Goal: Transaction & Acquisition: Download file/media

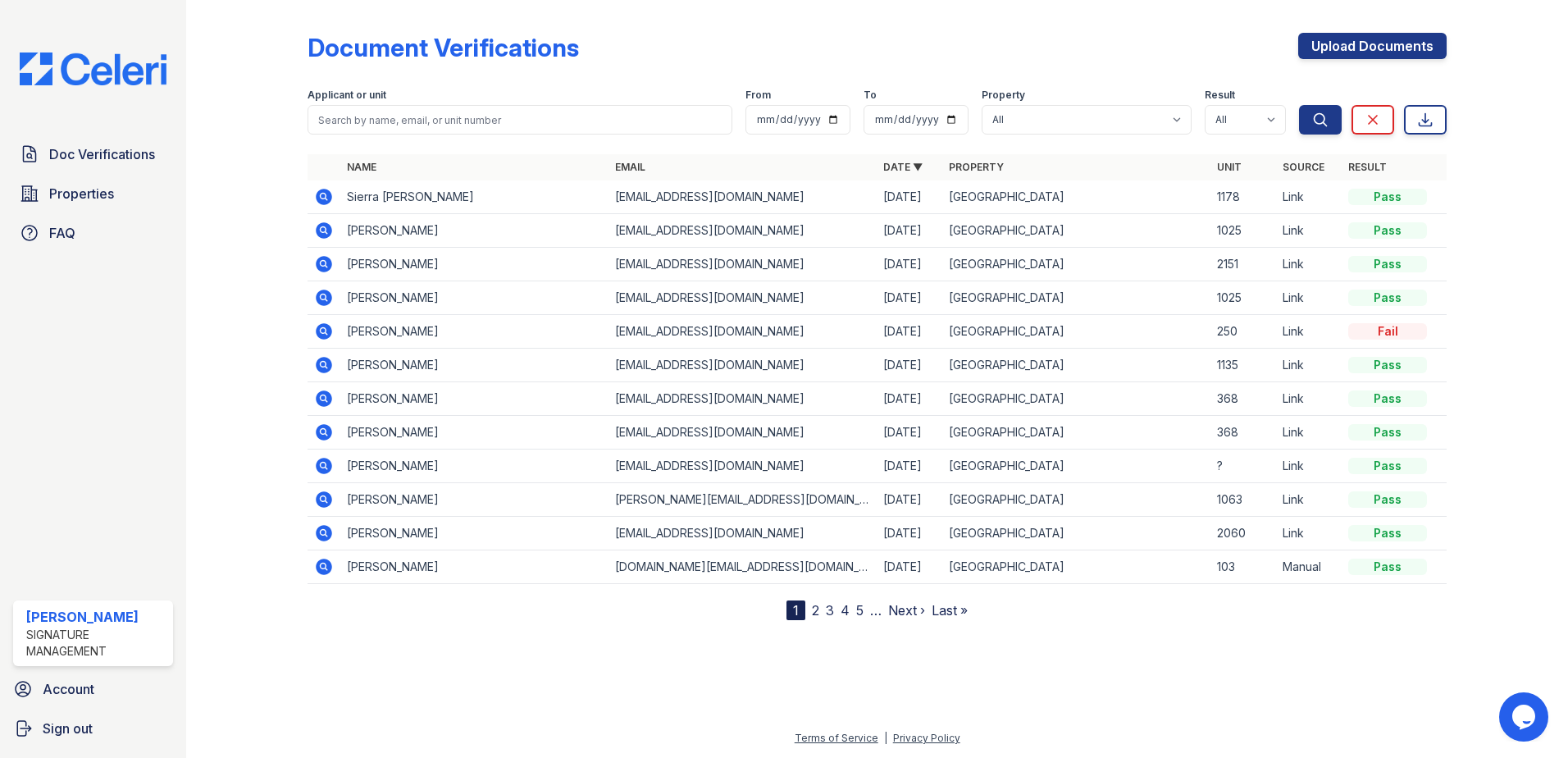
drag, startPoint x: 322, startPoint y: 366, endPoint x: 580, endPoint y: 608, distance: 353.7
click at [322, 366] on icon at bounding box center [324, 364] width 19 height 19
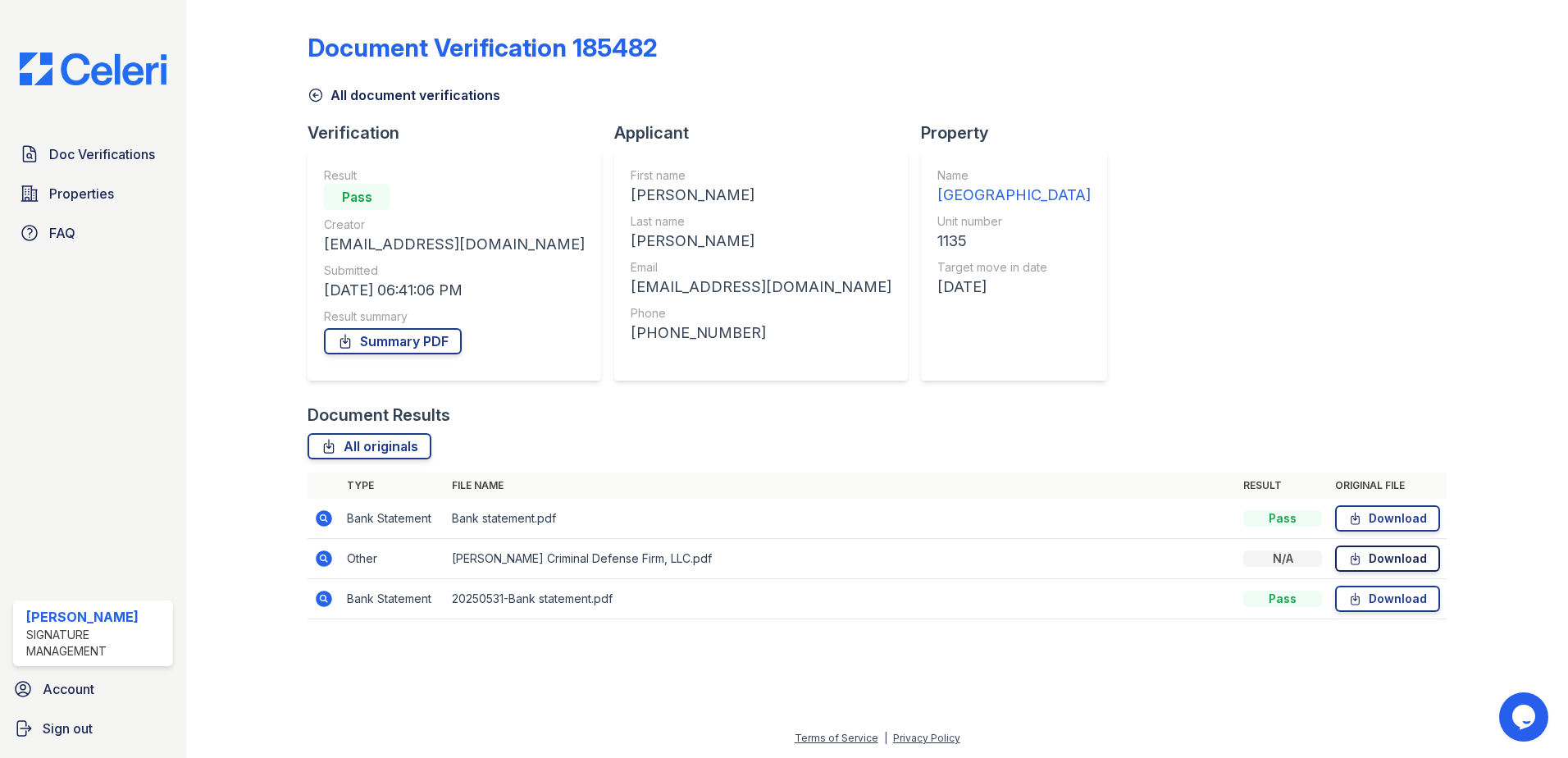
click at [1356, 562] on icon at bounding box center [1355, 559] width 14 height 17
click at [1372, 516] on link "Download" at bounding box center [1387, 518] width 105 height 26
click at [1420, 609] on link "Download" at bounding box center [1387, 598] width 105 height 26
click at [425, 338] on link "Summary PDF" at bounding box center [392, 341] width 137 height 26
click at [1372, 517] on link "Download" at bounding box center [1387, 518] width 105 height 26
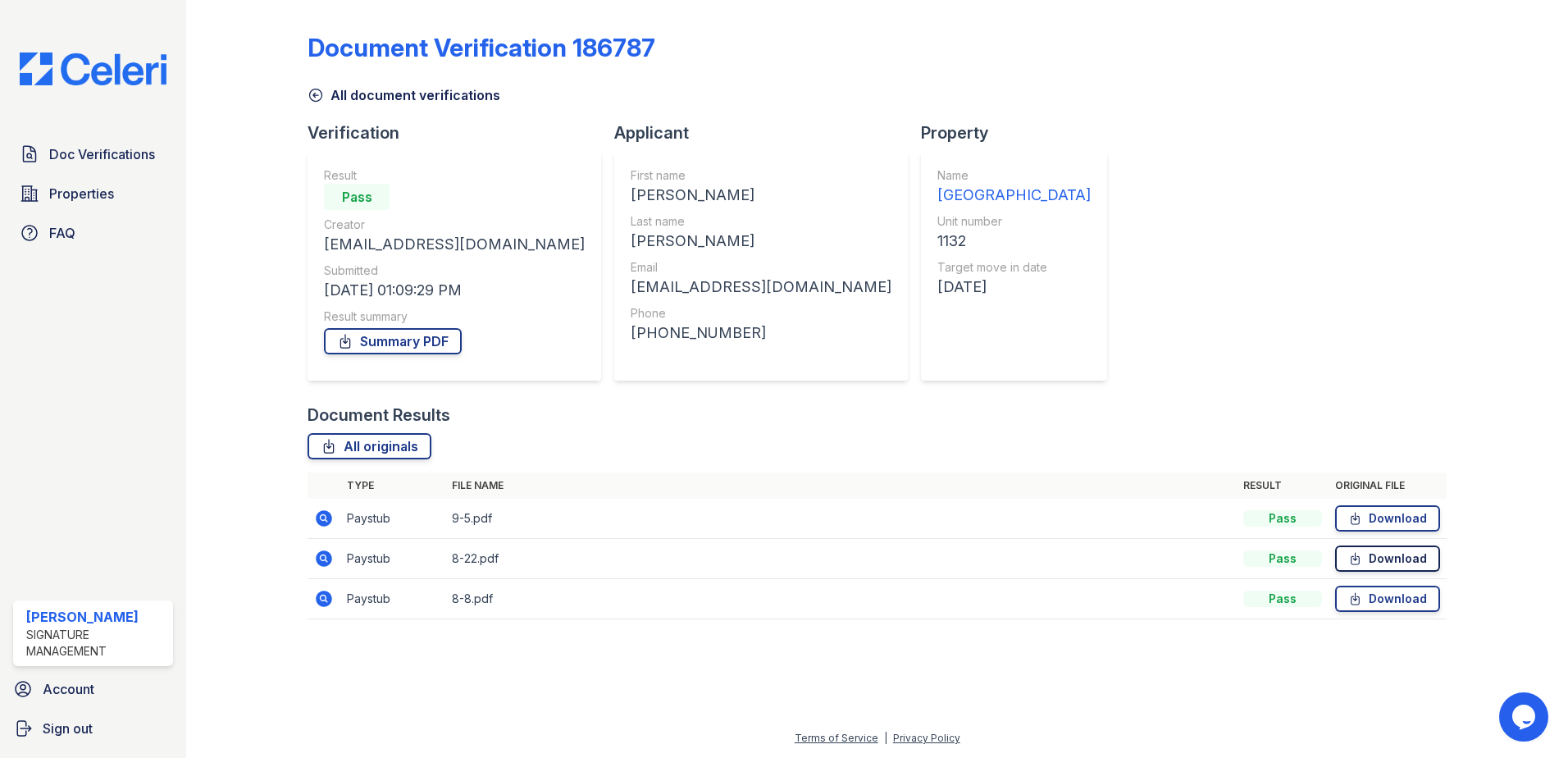
click at [1410, 555] on link "Download" at bounding box center [1387, 558] width 105 height 26
click at [1389, 595] on link "Download" at bounding box center [1387, 598] width 105 height 26
